Goal: Task Accomplishment & Management: Complete application form

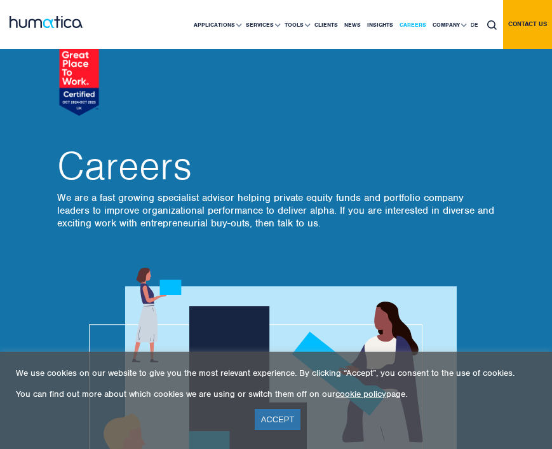
click at [413, 23] on link "Careers" at bounding box center [413, 25] width 33 height 48
click at [270, 416] on link "ACCEPT" at bounding box center [278, 419] width 46 height 21
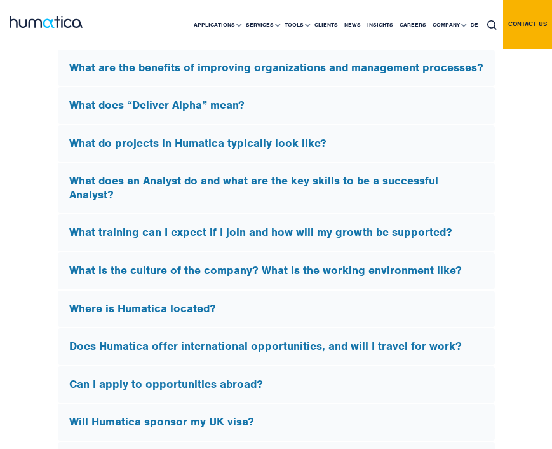
scroll to position [3755, 0]
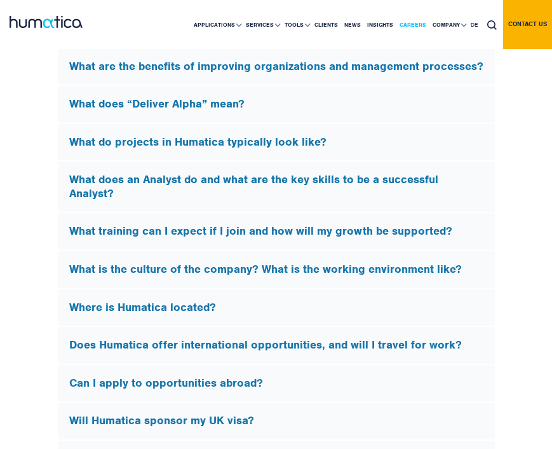
click at [419, 14] on link "Careers" at bounding box center [413, 25] width 33 height 48
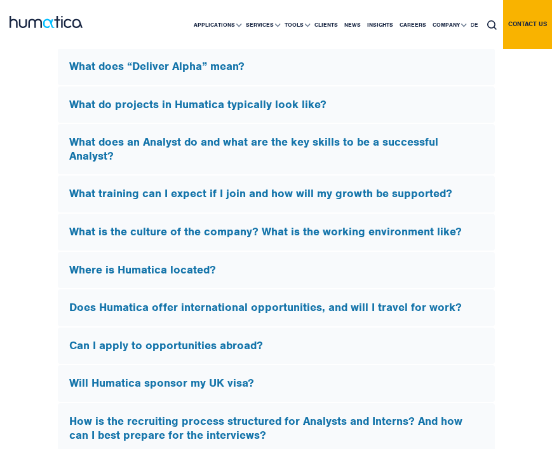
scroll to position [3795, 0]
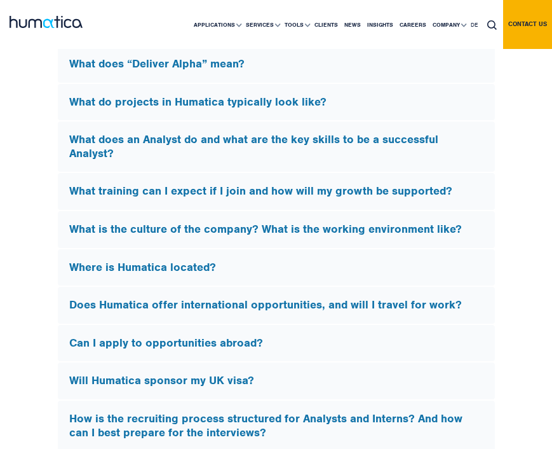
click at [345, 390] on div "Will Humatica sponsor my UK visa?" at bounding box center [276, 380] width 437 height 37
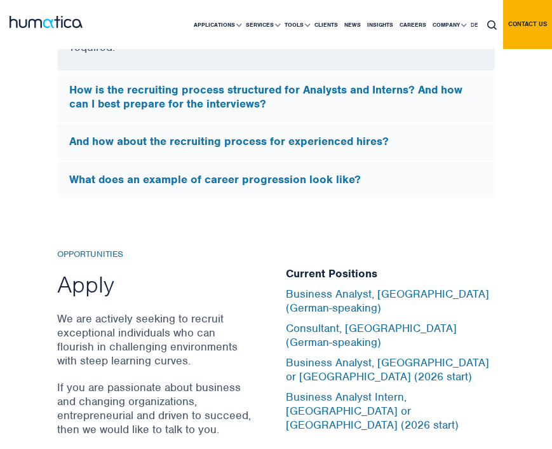
scroll to position [3923, 0]
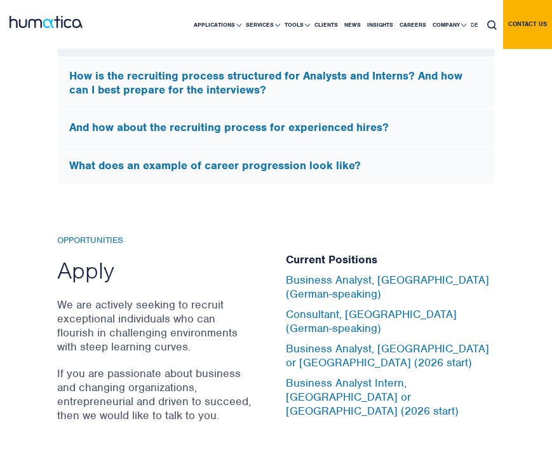
click at [85, 271] on h2 "Apply" at bounding box center [155, 270] width 197 height 29
drag, startPoint x: 88, startPoint y: 228, endPoint x: 88, endPoint y: 235, distance: 7.0
click at [88, 228] on div "Opportunities Apply We are actively seeking to recruit exceptional individuals …" at bounding box center [276, 334] width 552 height 301
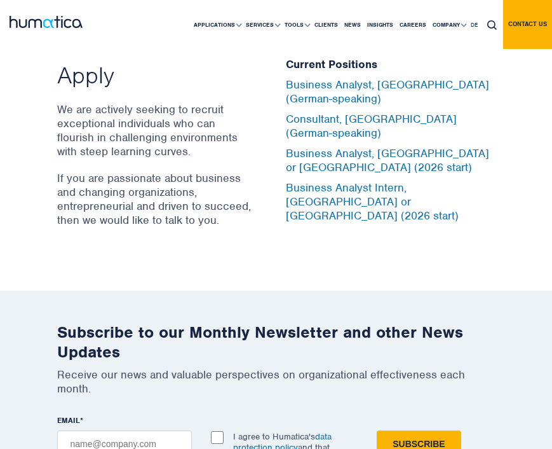
scroll to position [4110, 0]
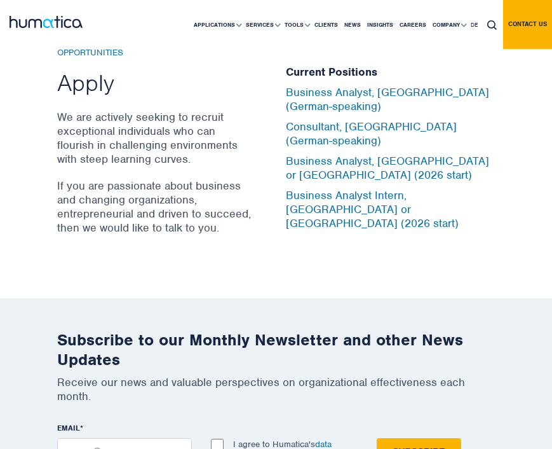
click at [311, 186] on li "Business Analyst, [GEOGRAPHIC_DATA] or [GEOGRAPHIC_DATA] (2026 start)" at bounding box center [391, 171] width 210 height 34
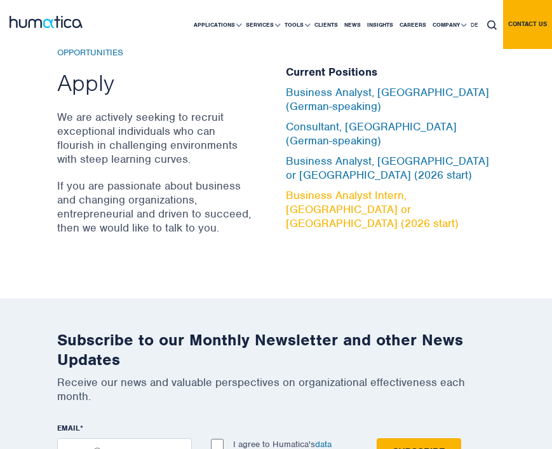
click at [308, 200] on link "Business Analyst Intern, [GEOGRAPHIC_DATA] or [GEOGRAPHIC_DATA] (2026 start)" at bounding box center [372, 209] width 173 height 42
